Goal: Task Accomplishment & Management: Manage account settings

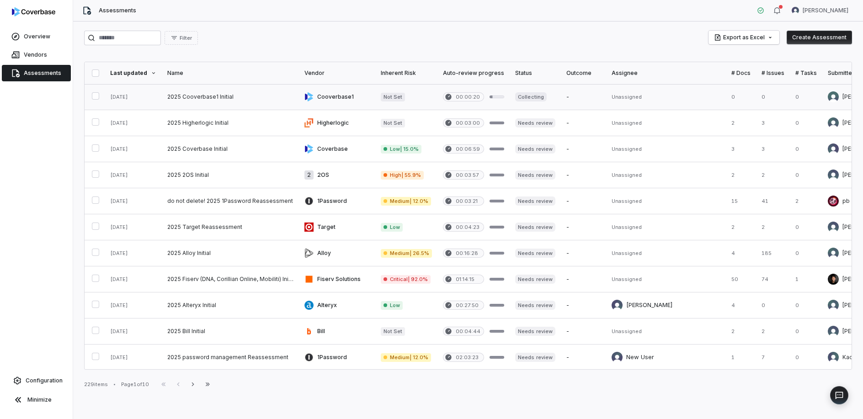
click at [222, 101] on link at bounding box center [230, 97] width 137 height 26
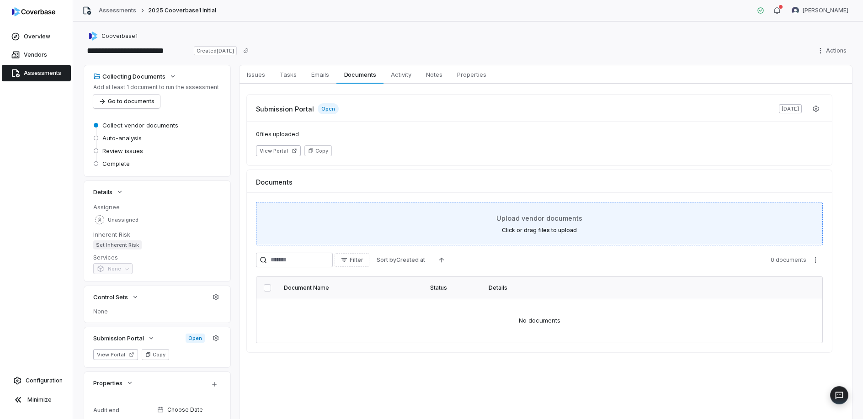
click at [780, 228] on div "Upload vendor documents Click or drag files to upload" at bounding box center [539, 223] width 544 height 21
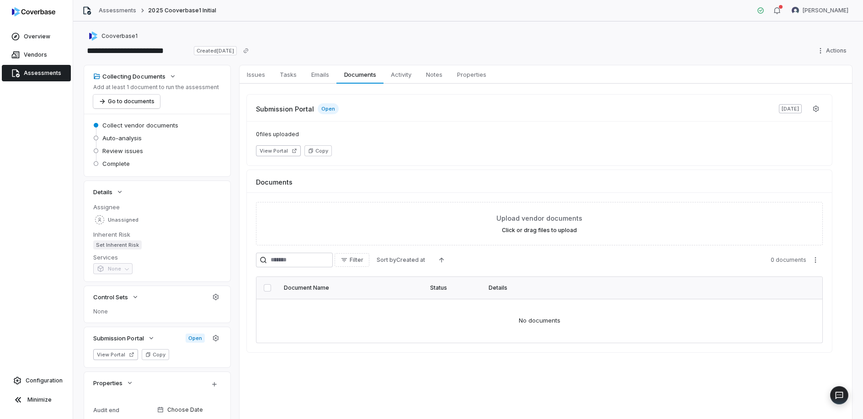
click at [34, 69] on span "Assessments" at bounding box center [42, 72] width 37 height 7
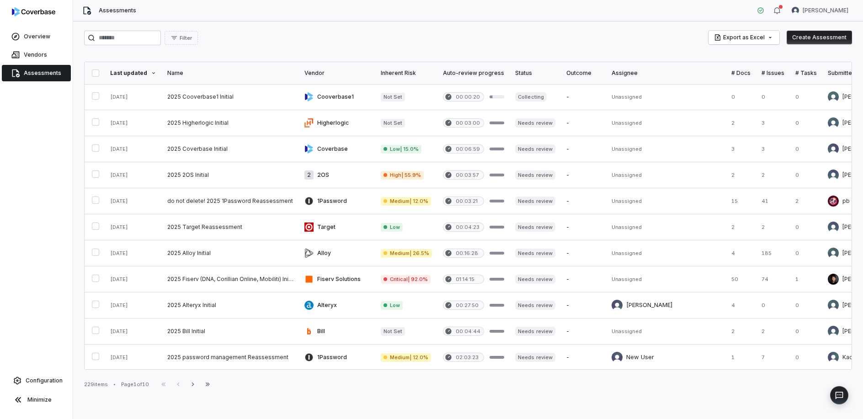
click at [824, 39] on button "Create Assessment" at bounding box center [819, 38] width 65 height 14
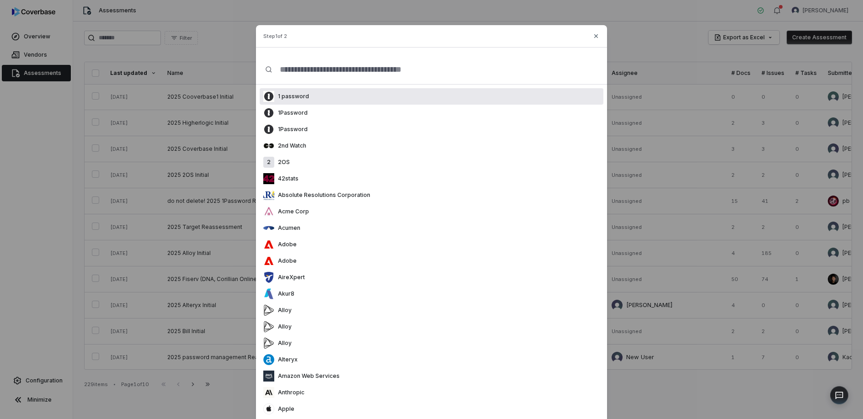
click at [321, 104] on div "1 password" at bounding box center [432, 96] width 344 height 16
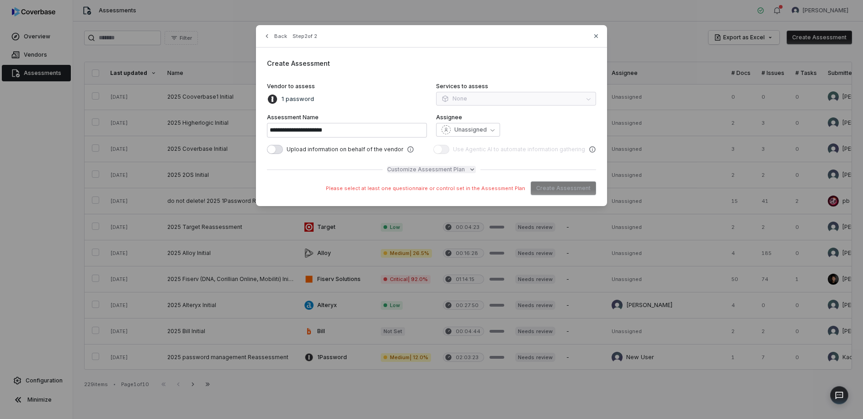
click at [406, 172] on span "Customize Assessment Plan" at bounding box center [426, 169] width 78 height 7
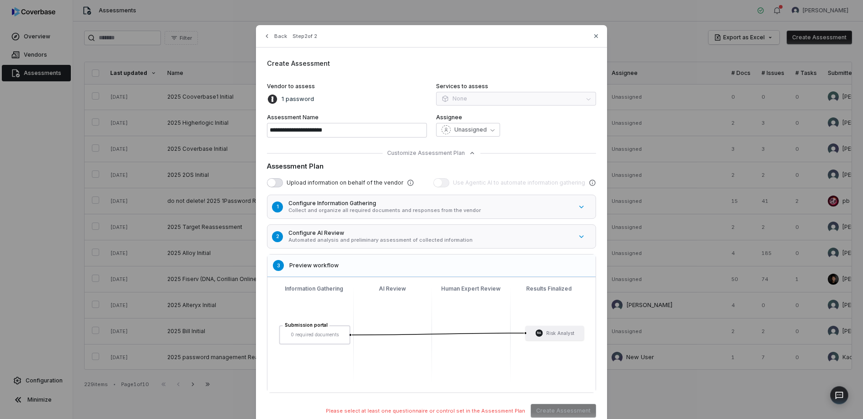
click at [399, 231] on h5 "Configure AI Review" at bounding box center [430, 232] width 284 height 7
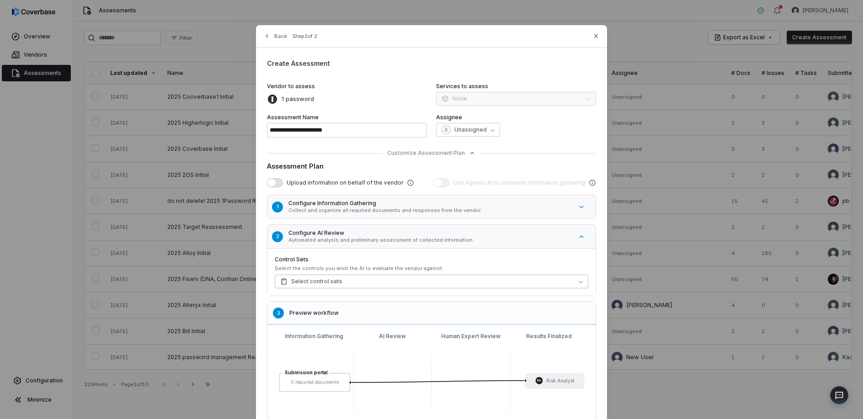
click at [365, 283] on button "Select control sets" at bounding box center [432, 282] width 314 height 14
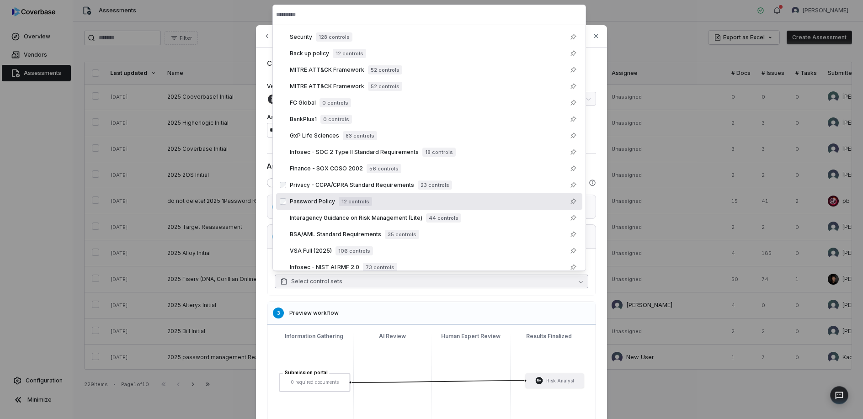
click at [392, 187] on span "Privacy - CCPA/CPRA Standard Requirements" at bounding box center [352, 184] width 124 height 7
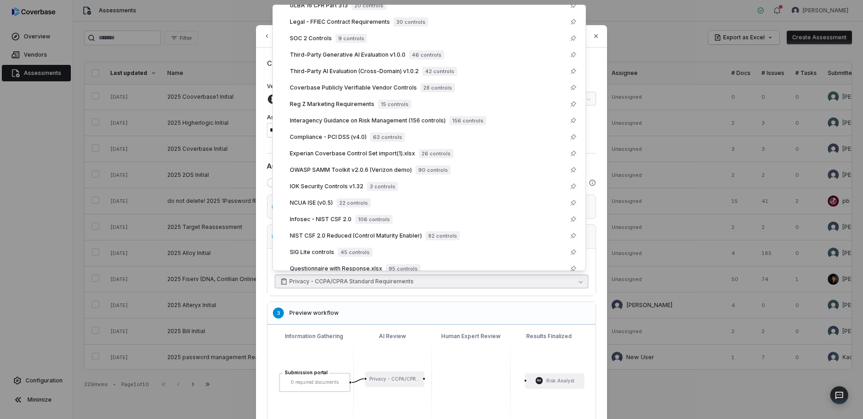
scroll to position [330, 0]
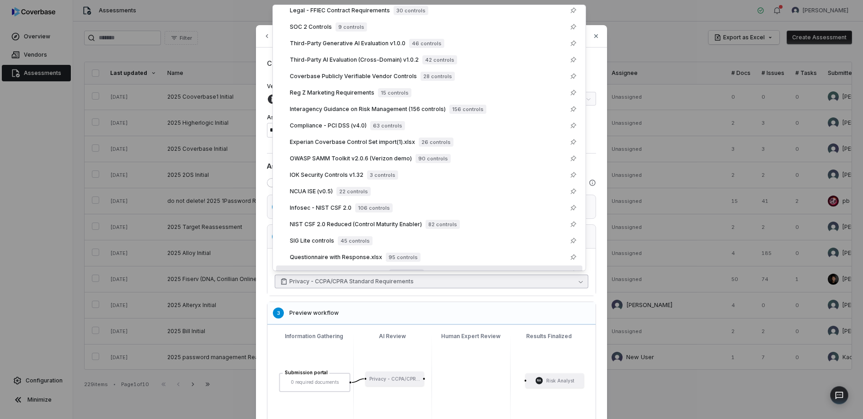
click at [538, 299] on div "1 Configure Information Gathering Collect and organize all required documents a…" at bounding box center [431, 318] width 329 height 246
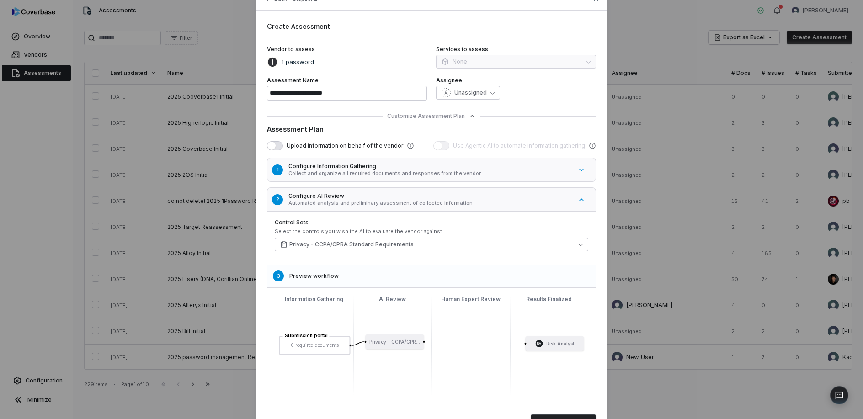
scroll to position [87, 0]
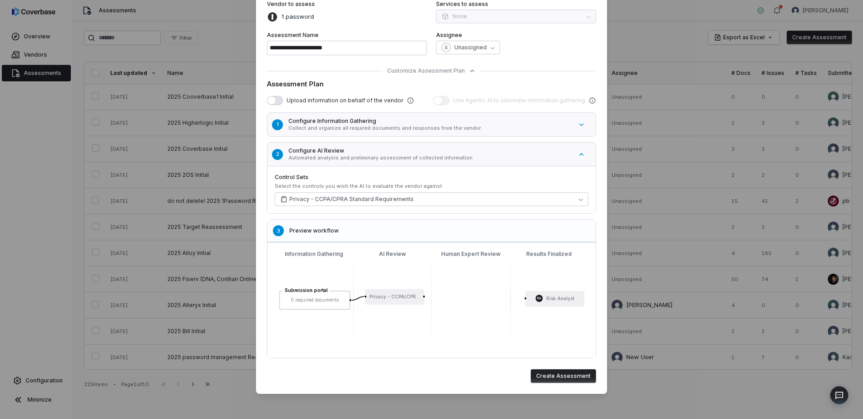
click at [554, 369] on button "Create Assessment" at bounding box center [563, 376] width 65 height 14
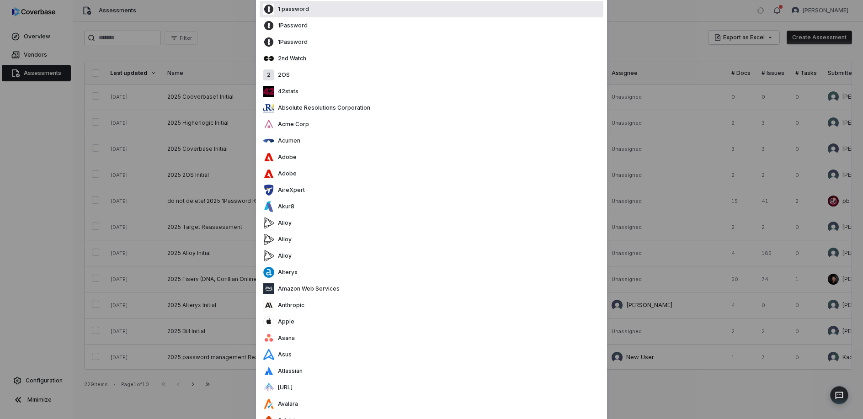
scroll to position [0, 0]
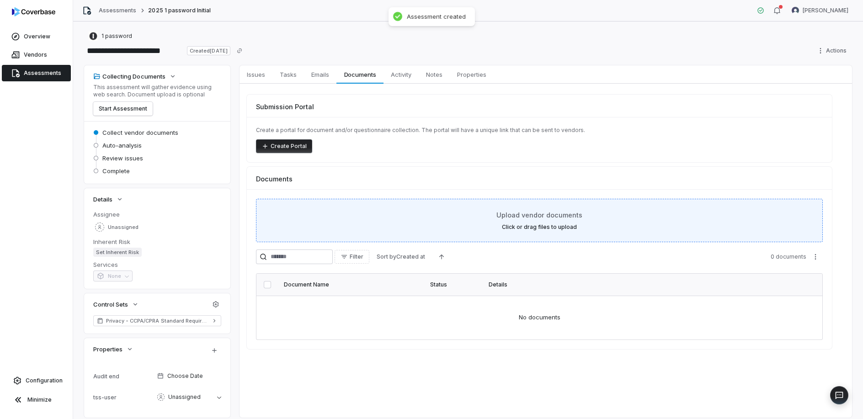
click at [571, 209] on div "Upload vendor documents Click or drag files to upload" at bounding box center [539, 220] width 567 height 43
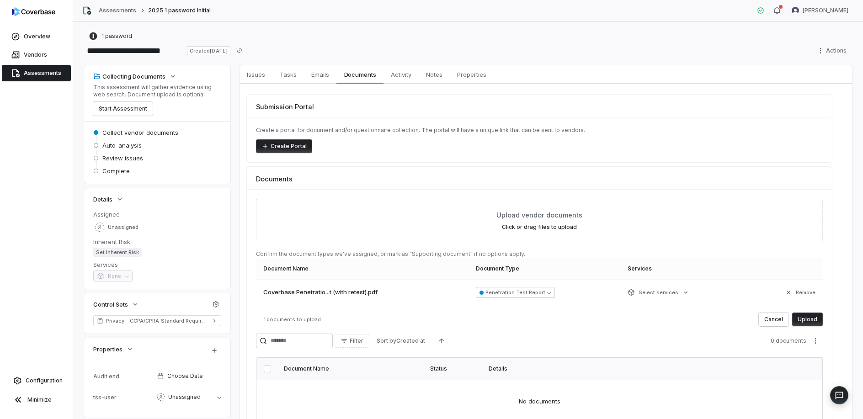
click at [800, 320] on button "Upload" at bounding box center [807, 320] width 31 height 14
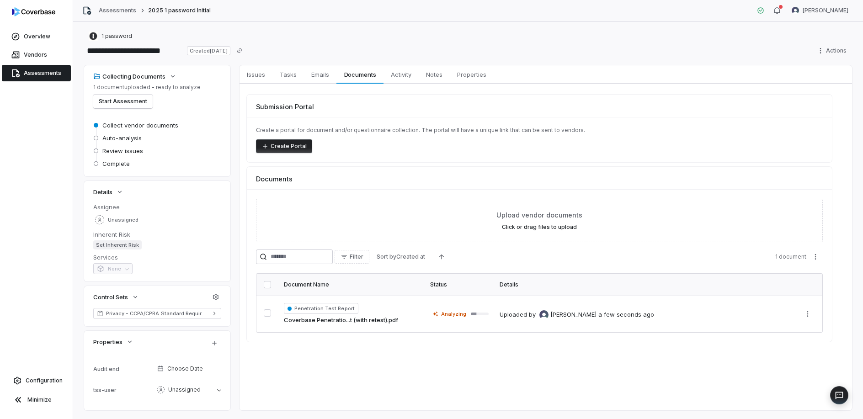
scroll to position [21, 0]
click at [117, 104] on button "Start Assessment" at bounding box center [122, 102] width 59 height 14
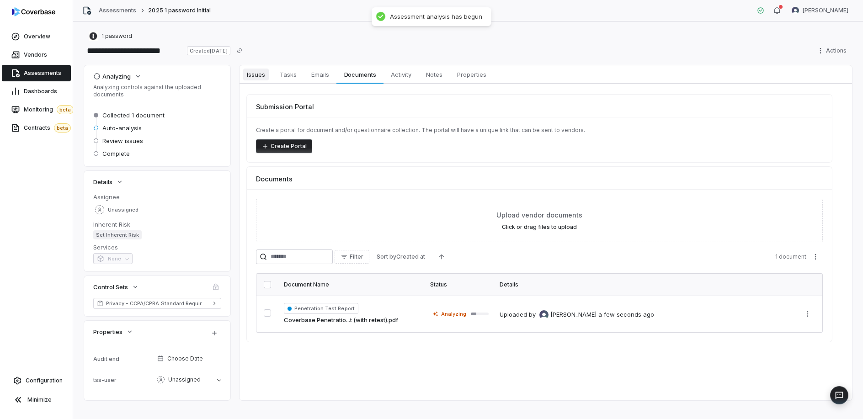
click at [259, 74] on span "Issues" at bounding box center [256, 75] width 26 height 12
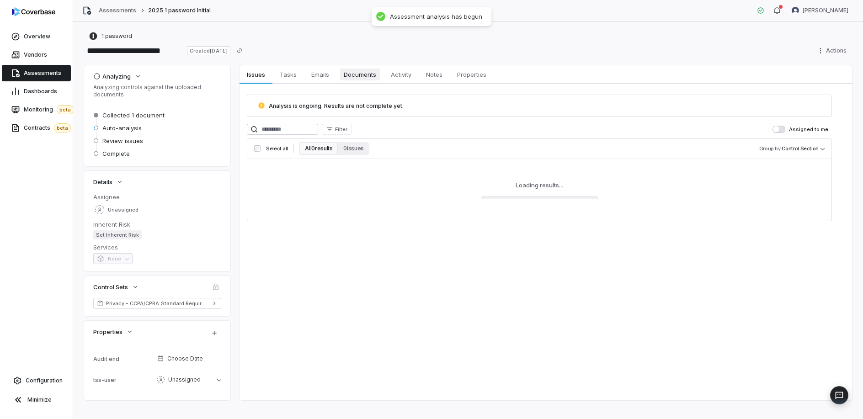
click at [347, 82] on link "Documents Documents" at bounding box center [359, 74] width 47 height 18
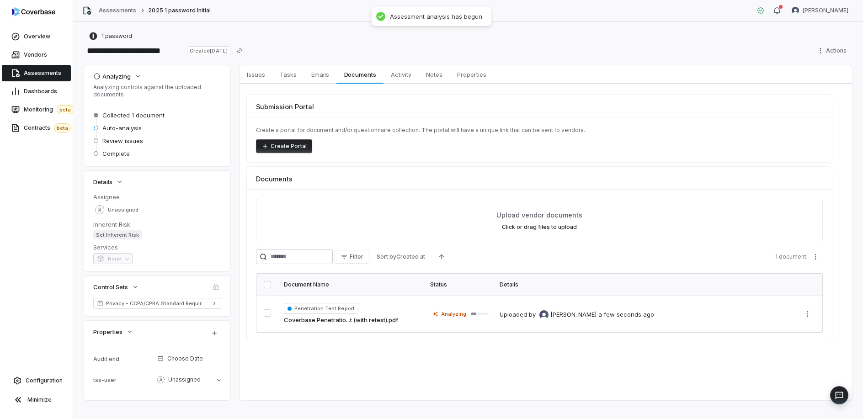
click at [309, 54] on div "**********" at bounding box center [468, 50] width 768 height 15
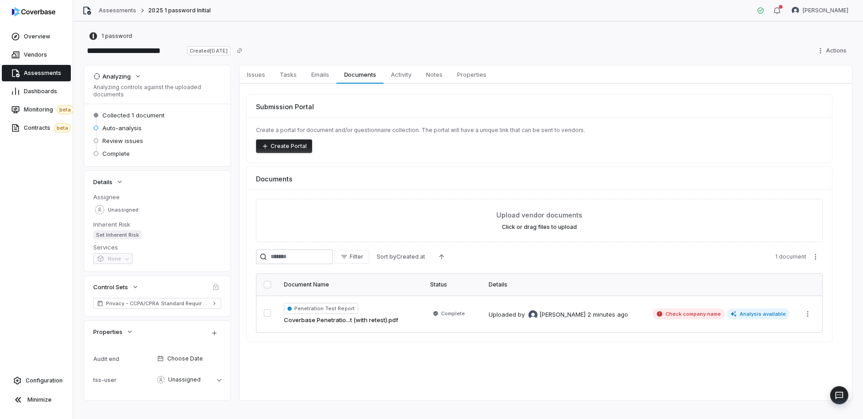
click at [244, 258] on div "Submission Portal Create a portal for document and/or questionnaire collection.…" at bounding box center [546, 218] width 613 height 269
click at [240, 212] on div "Submission Portal Create a portal for document and/or questionnaire collection.…" at bounding box center [546, 218] width 613 height 269
click at [279, 71] on span "Tasks" at bounding box center [288, 75] width 24 height 12
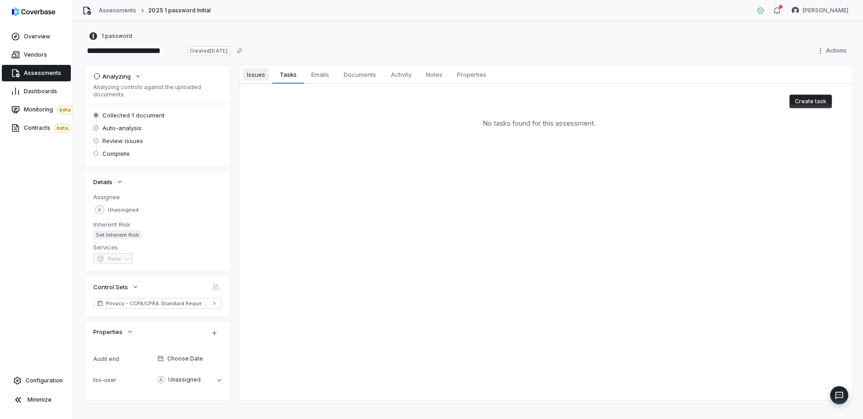
click at [248, 69] on span "Issues" at bounding box center [256, 75] width 26 height 12
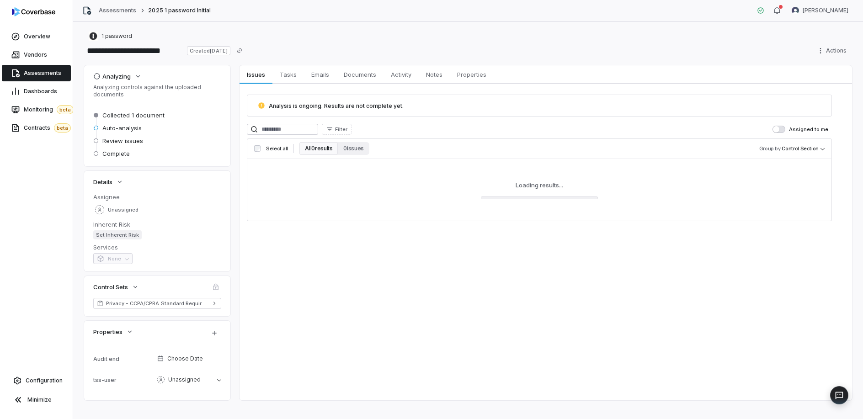
click at [293, 48] on div "**********" at bounding box center [468, 50] width 768 height 15
click at [383, 287] on div "Issues Issues Tasks Tasks Emails Emails Documents Documents Activity Activity N…" at bounding box center [546, 232] width 613 height 335
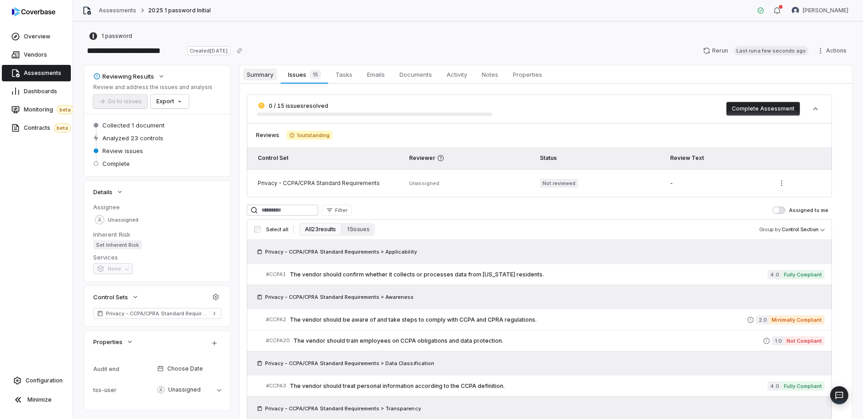
click at [264, 81] on link "Summary Summary" at bounding box center [260, 74] width 41 height 18
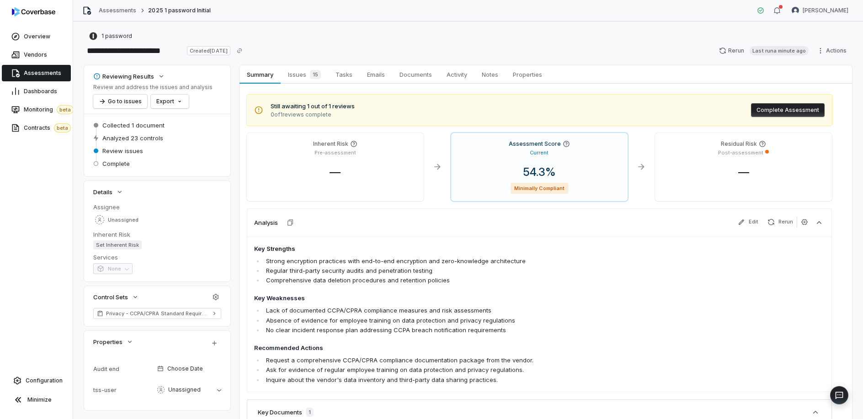
click at [308, 32] on div "1 password" at bounding box center [468, 36] width 768 height 11
click at [834, 45] on html "**********" at bounding box center [431, 209] width 863 height 419
click at [802, 131] on div "Delete" at bounding box center [822, 130] width 66 height 15
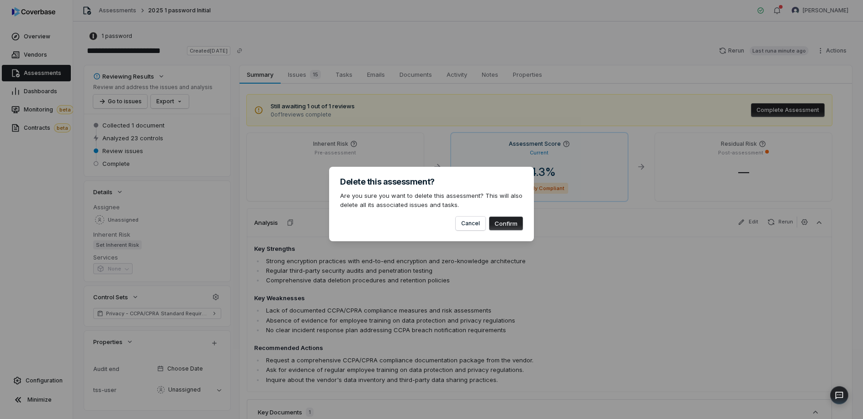
click at [501, 226] on button "Confirm" at bounding box center [506, 224] width 34 height 14
